Goal: Task Accomplishment & Management: Manage account settings

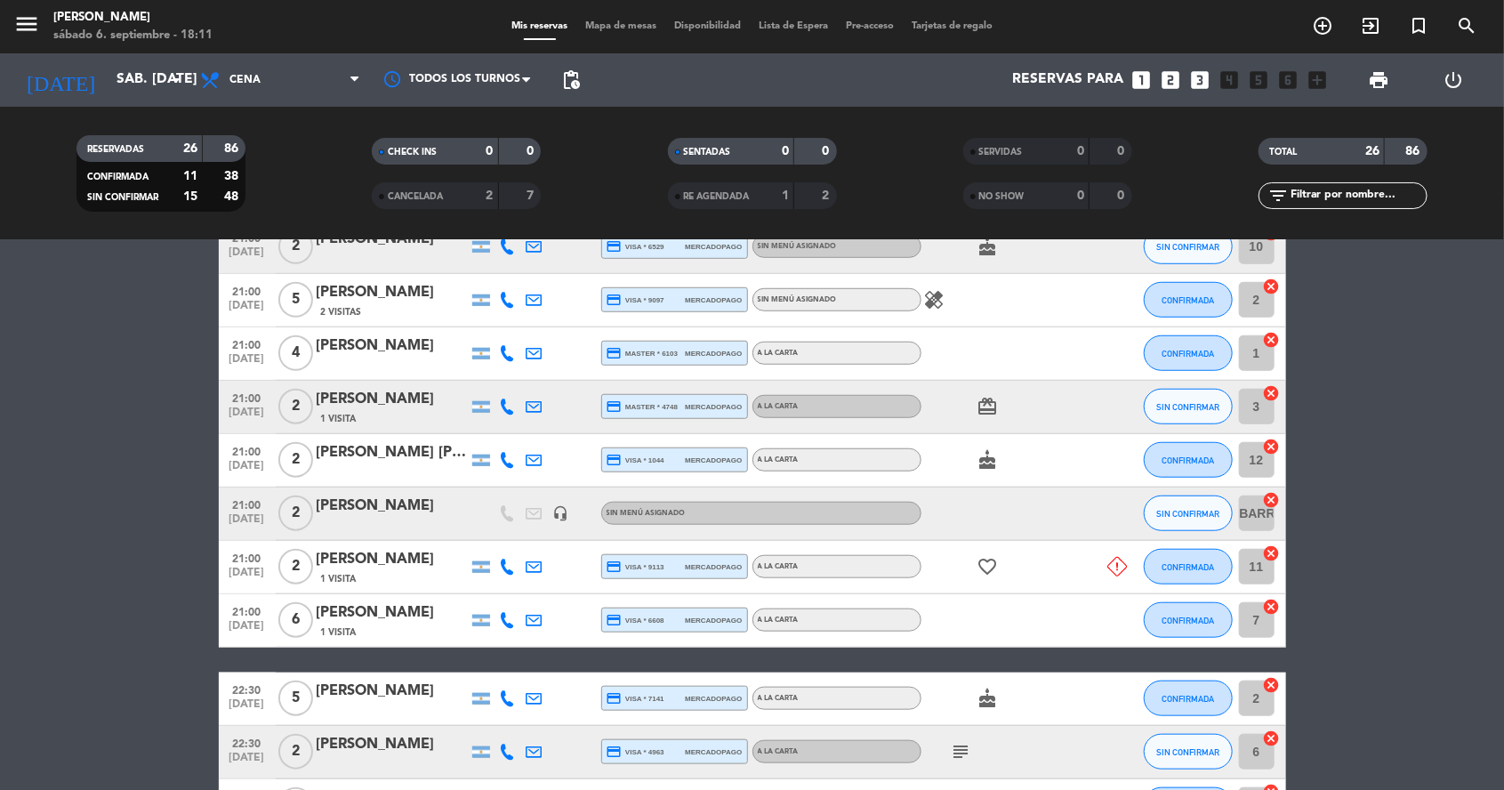
scroll to position [729, 0]
click at [508, 569] on icon at bounding box center [508, 567] width 16 height 16
click at [385, 581] on div "1 Visita" at bounding box center [392, 578] width 151 height 15
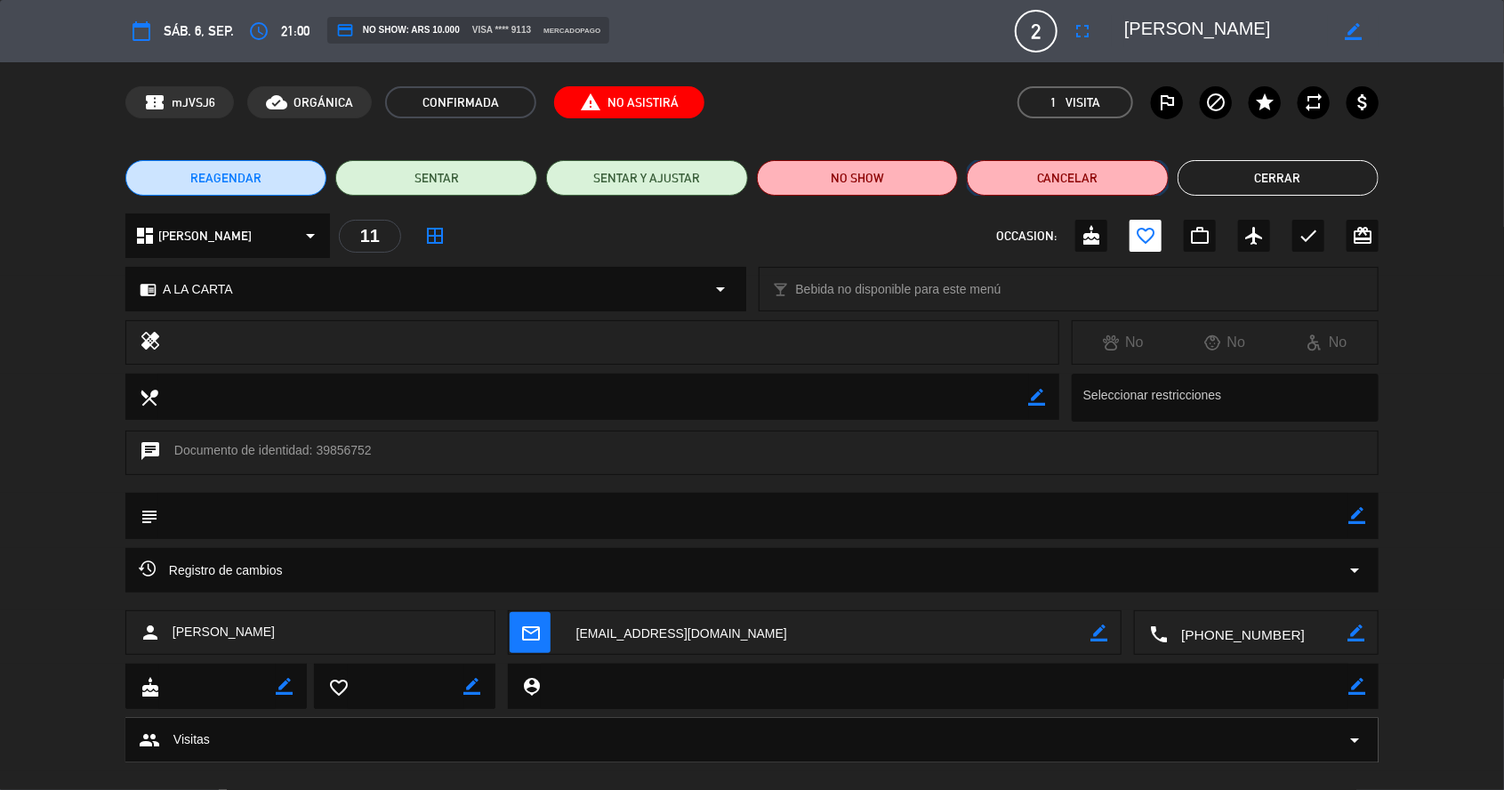
click at [1059, 185] on button "Cancelar" at bounding box center [1068, 178] width 202 height 36
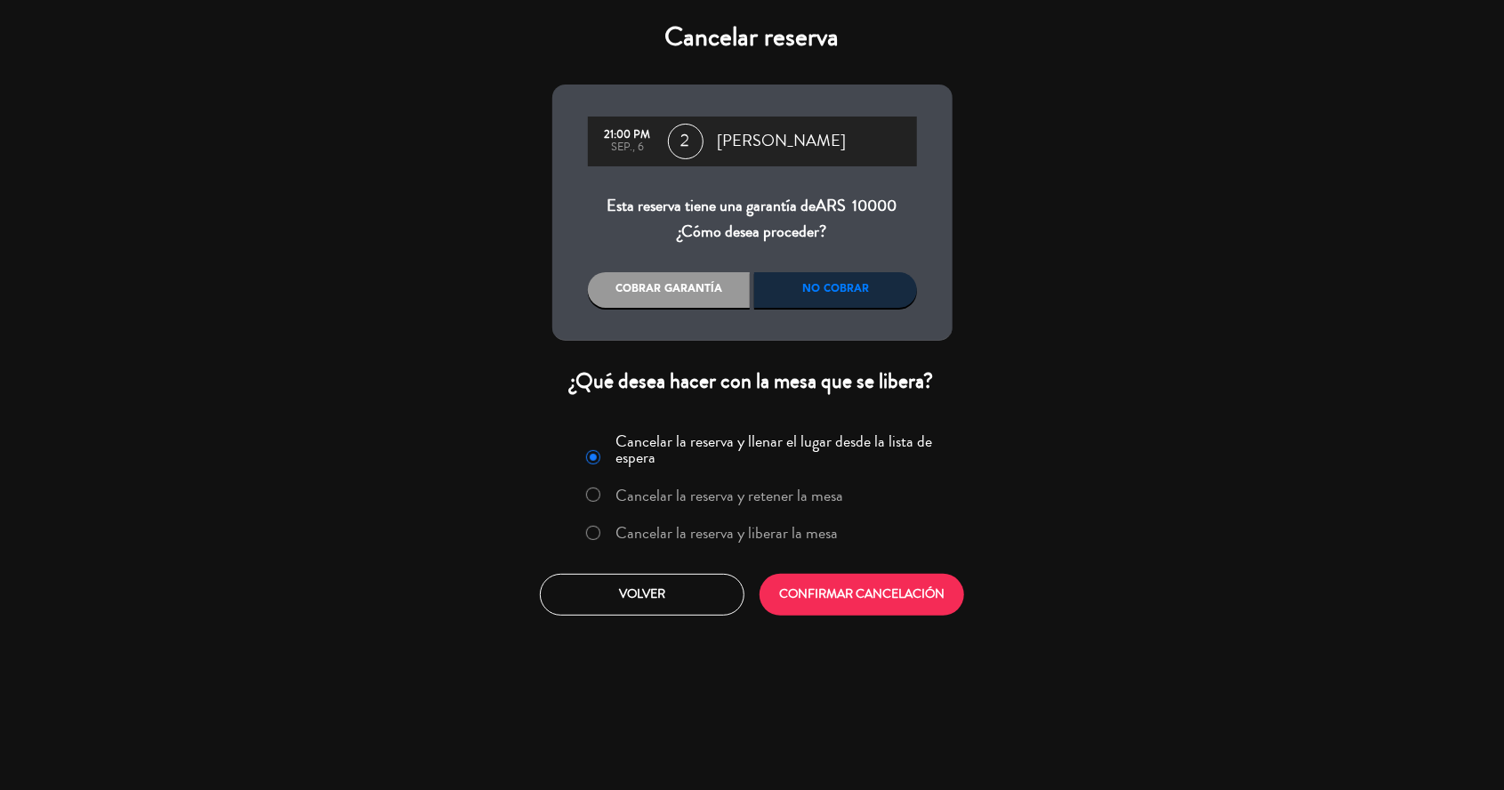
click at [688, 537] on label "Cancelar la reserva y liberar la mesa" at bounding box center [726, 533] width 222 height 16
click at [830, 612] on button "CONFIRMAR CANCELACIÓN" at bounding box center [862, 595] width 205 height 42
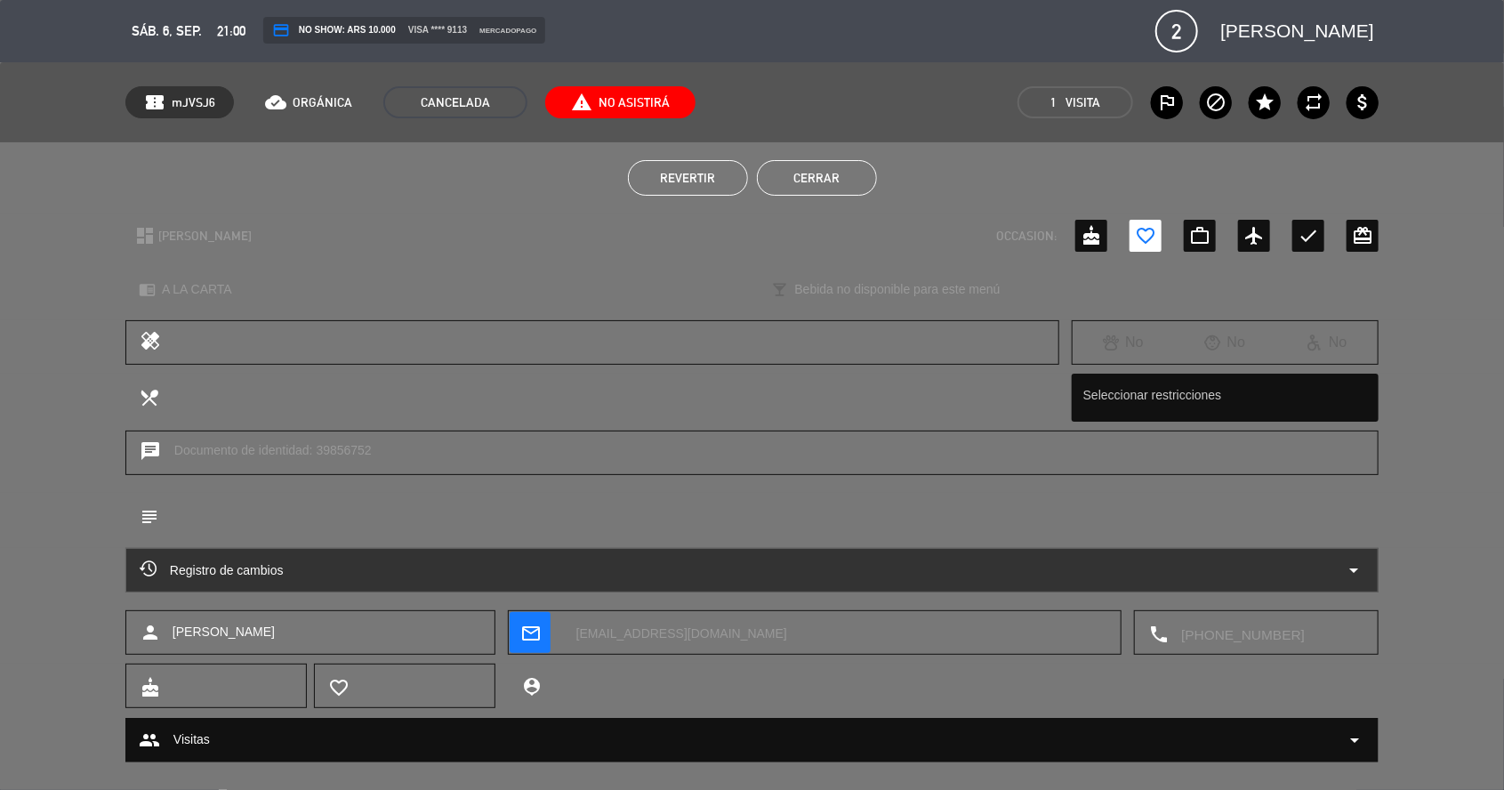
click at [818, 193] on button "Cerrar" at bounding box center [817, 178] width 120 height 36
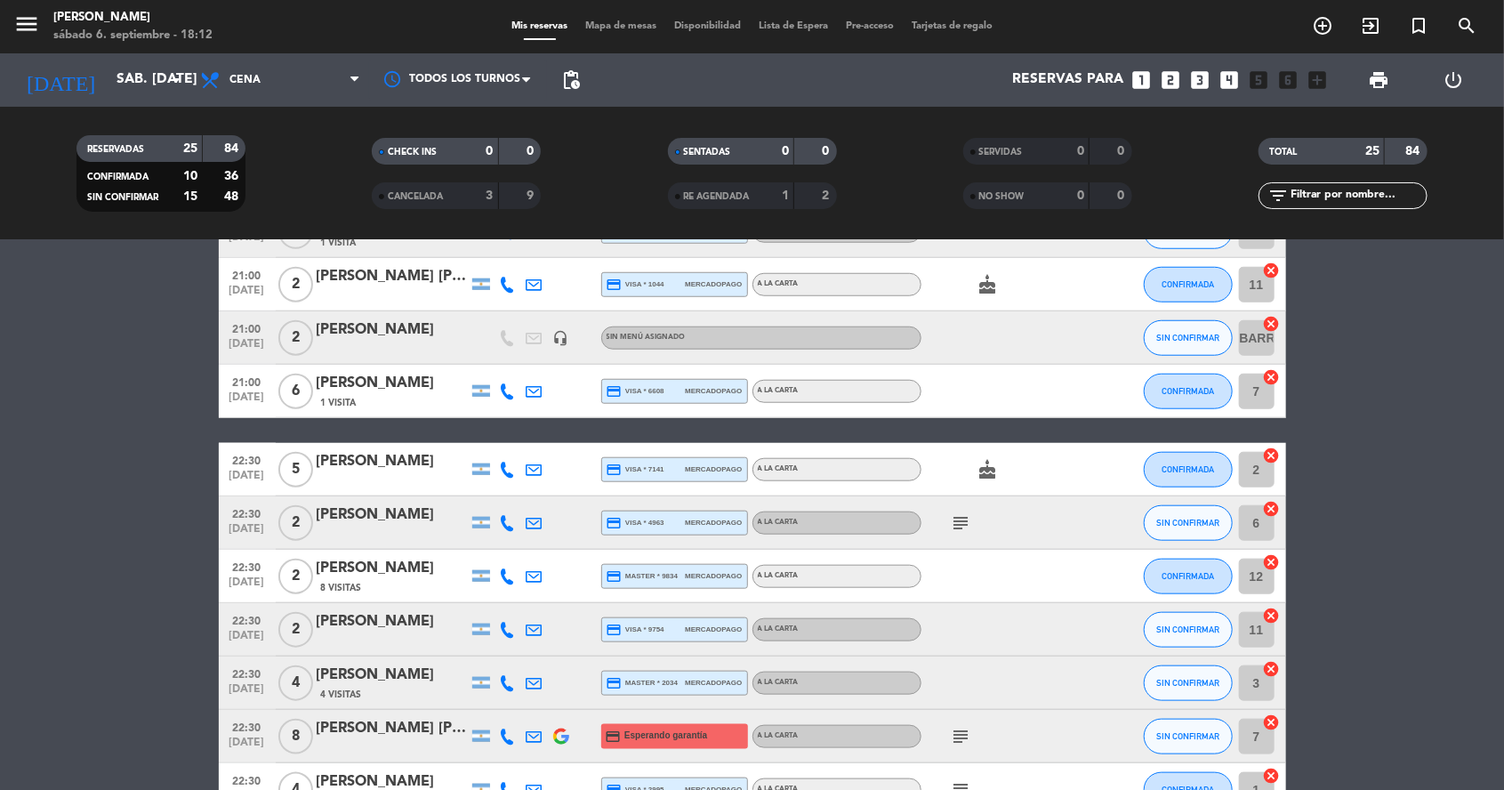
scroll to position [919, 0]
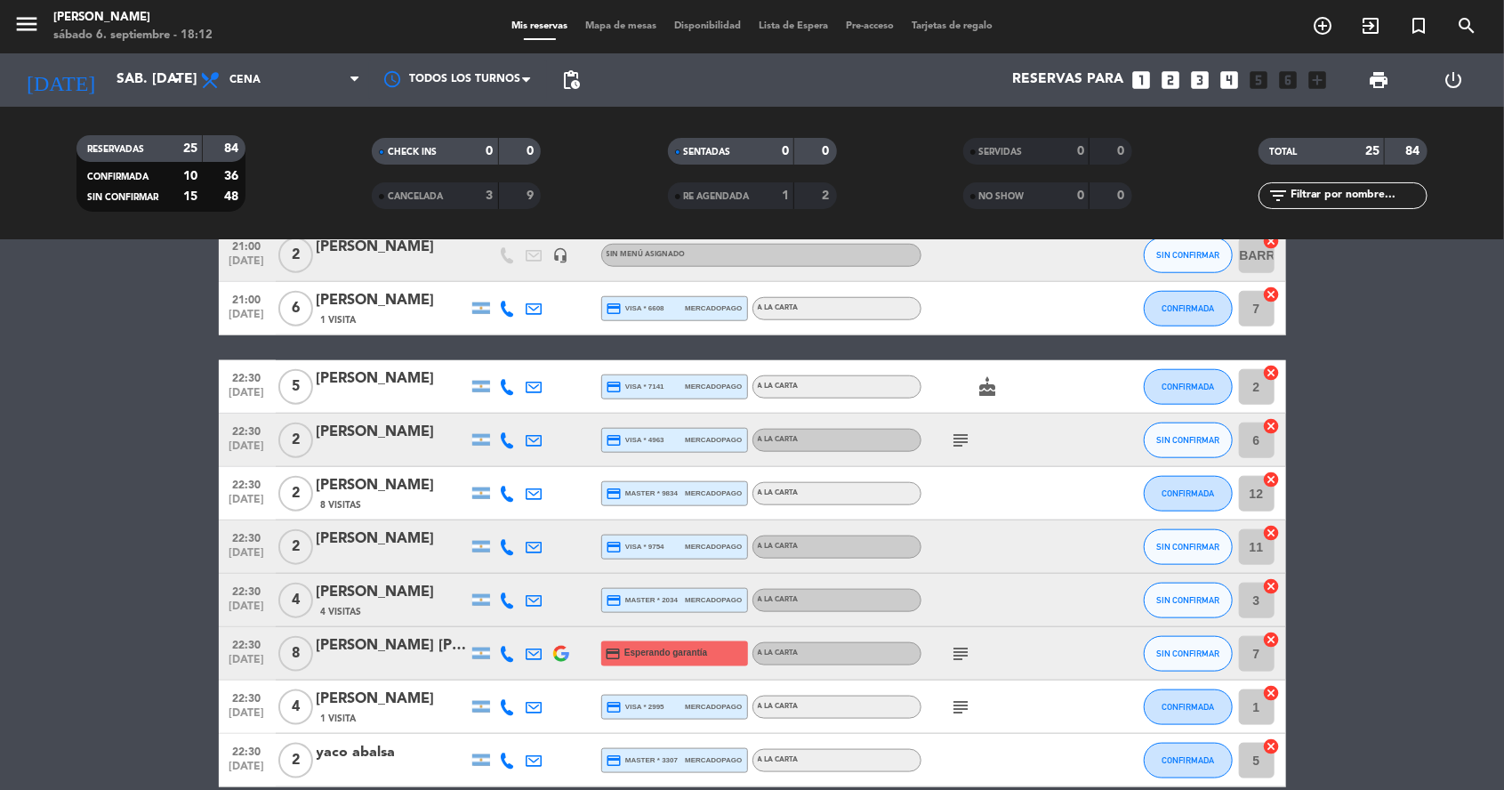
click at [377, 439] on div "[PERSON_NAME]" at bounding box center [392, 432] width 151 height 23
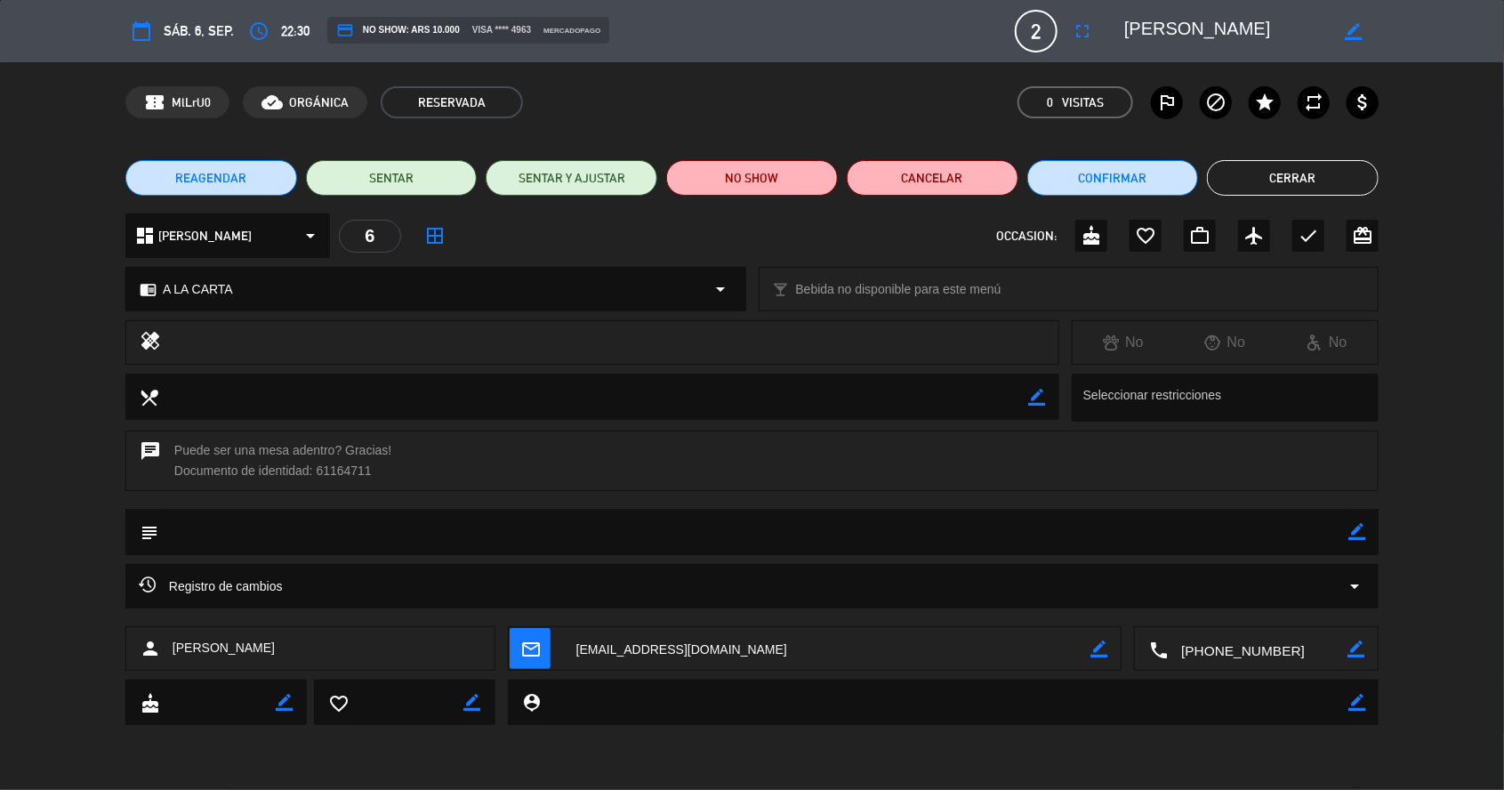
click at [272, 32] on button "access_time" at bounding box center [259, 31] width 32 height 32
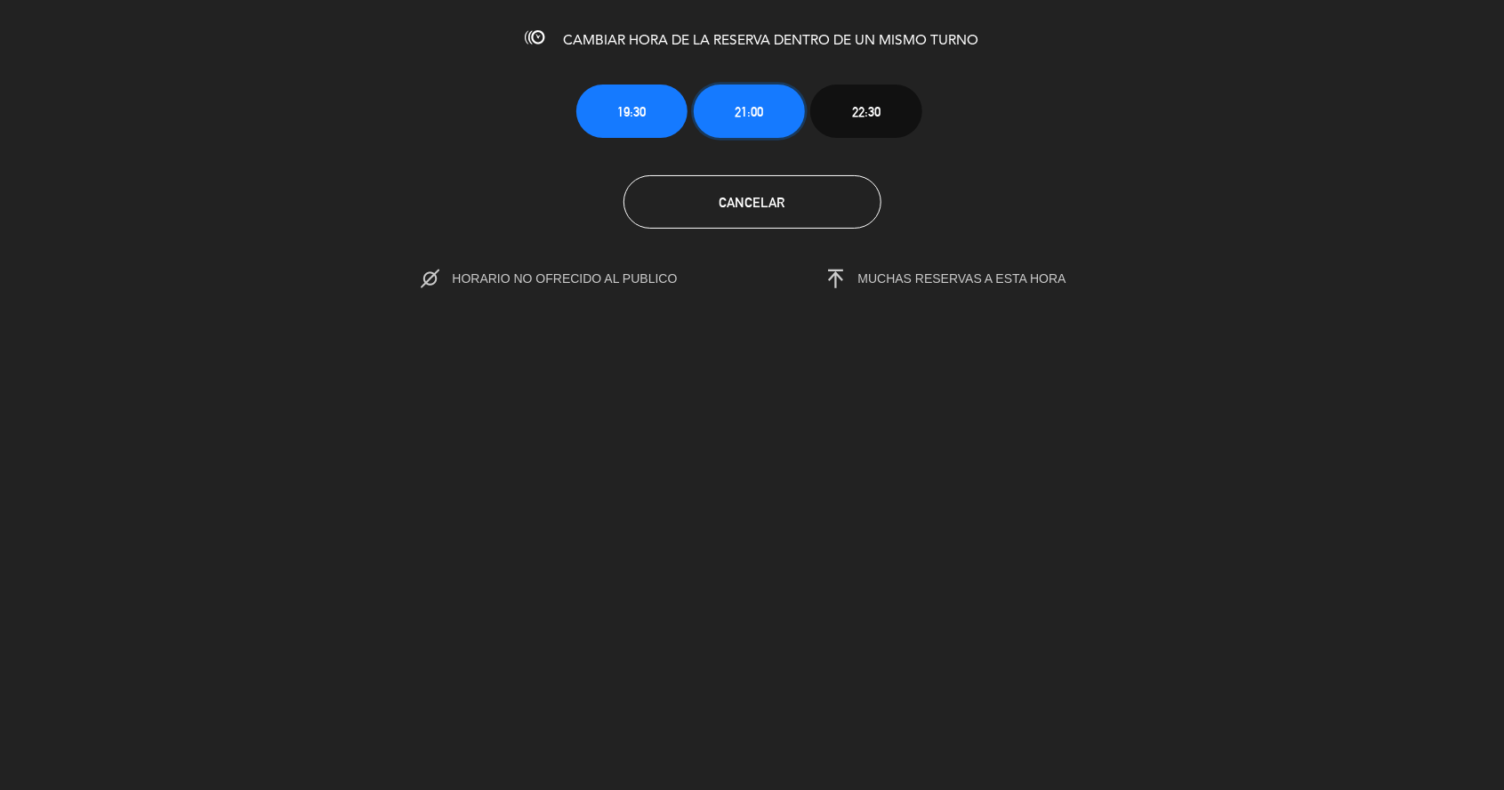
click at [738, 121] on span "21:00" at bounding box center [749, 111] width 28 height 20
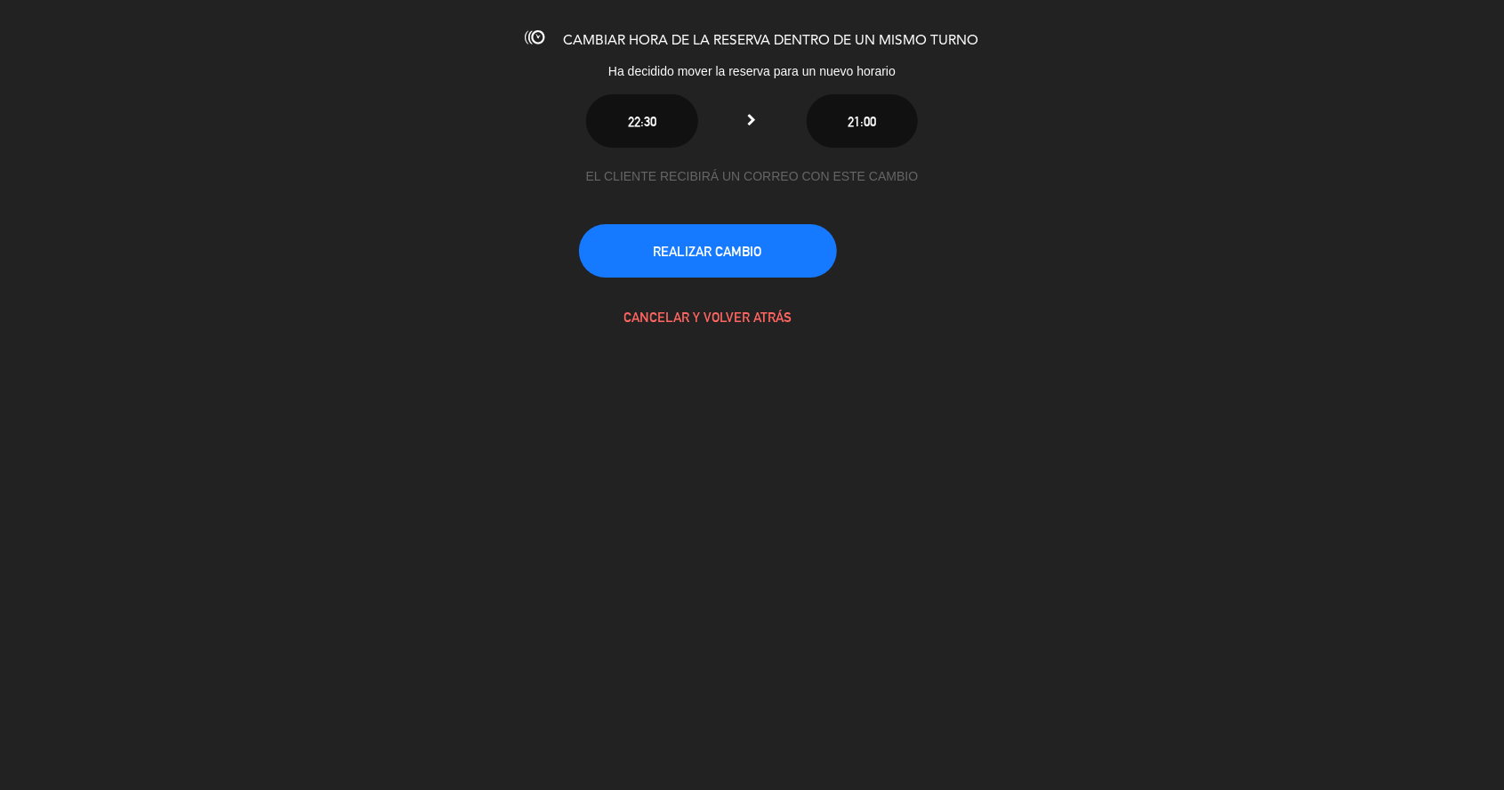
click at [673, 261] on button "REALIZAR CAMBIO" at bounding box center [708, 250] width 258 height 53
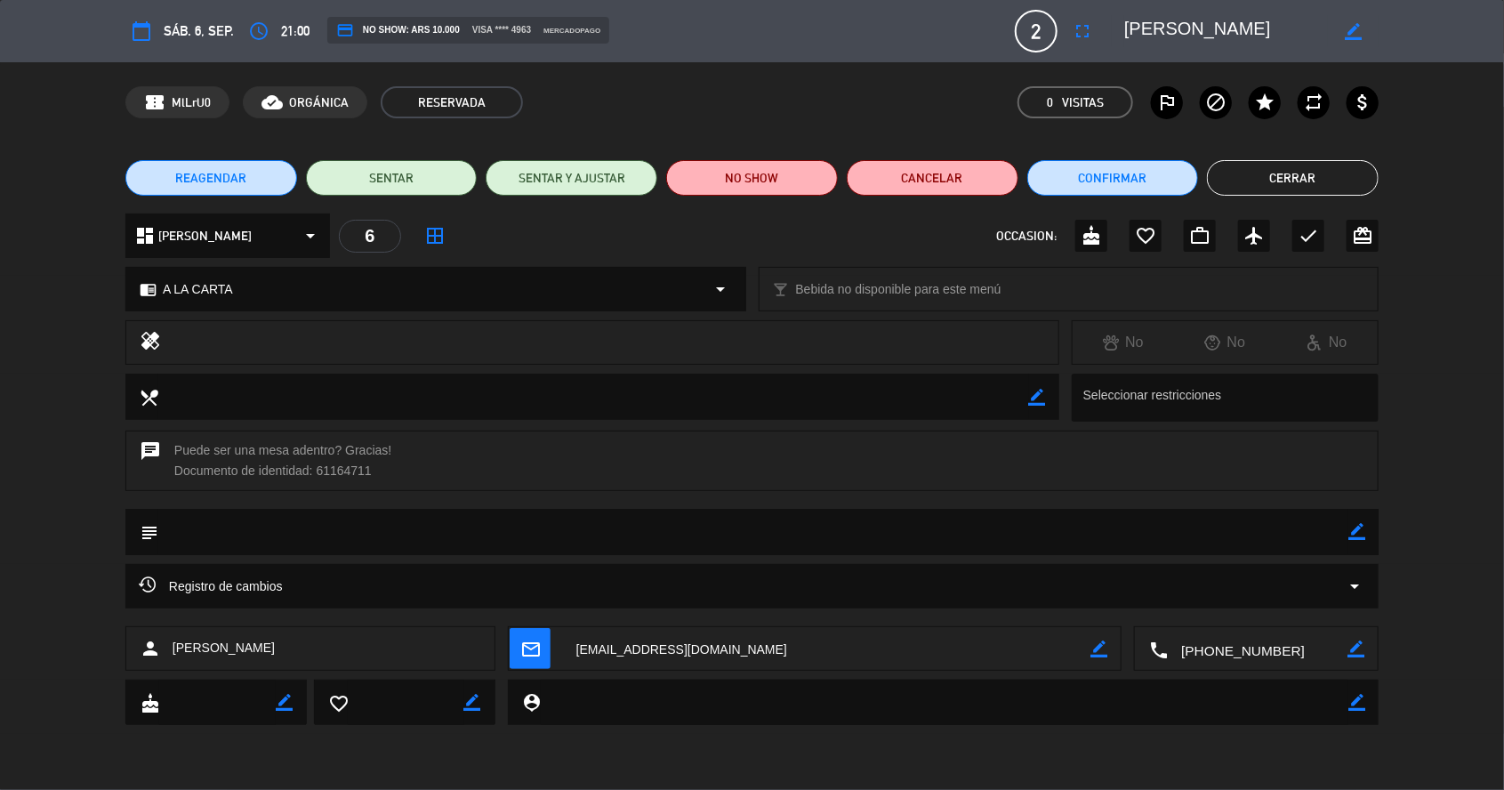
click at [1275, 189] on button "Cerrar" at bounding box center [1293, 178] width 172 height 36
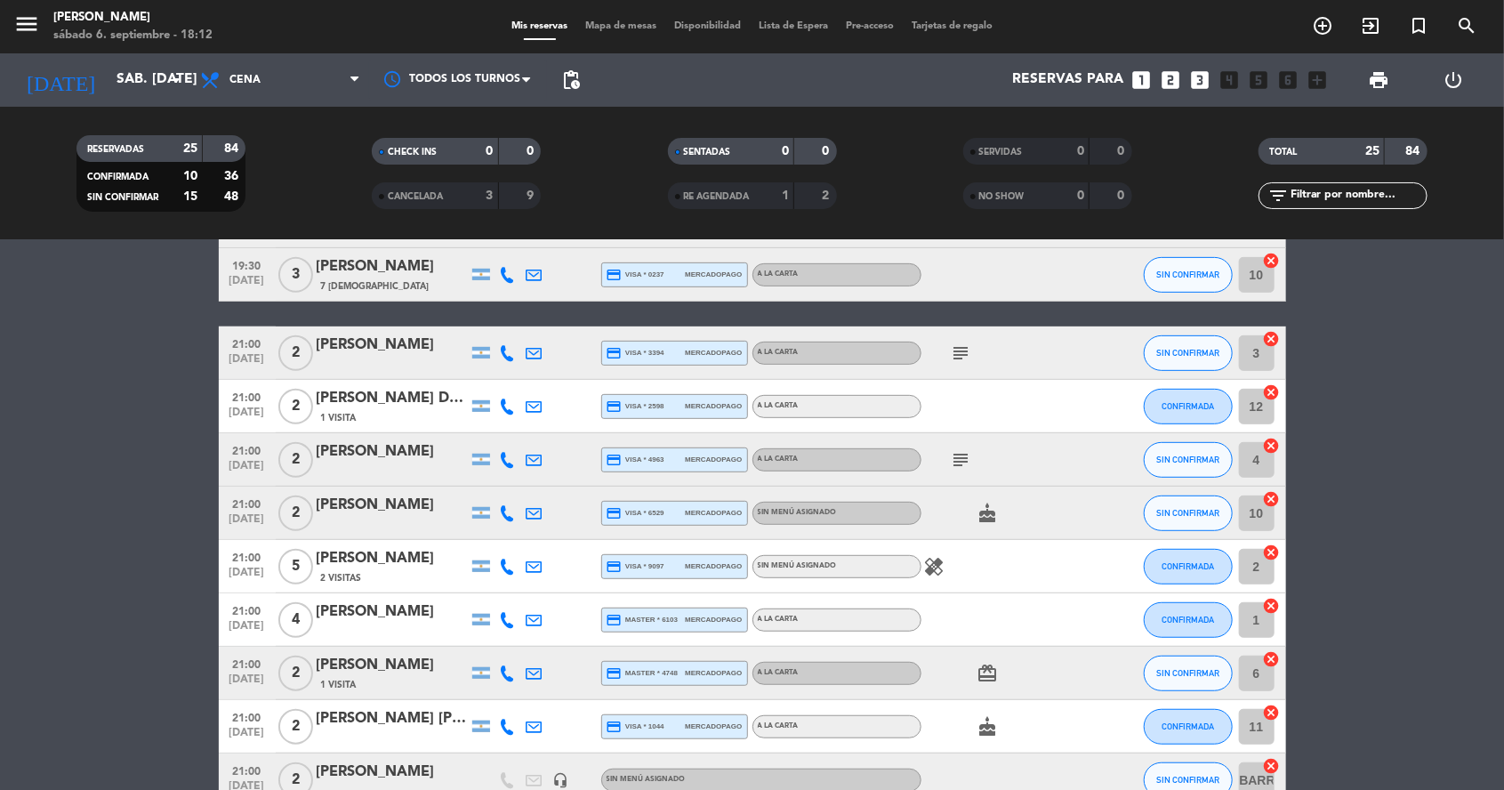
scroll to position [442, 0]
